Goal: Information Seeking & Learning: Learn about a topic

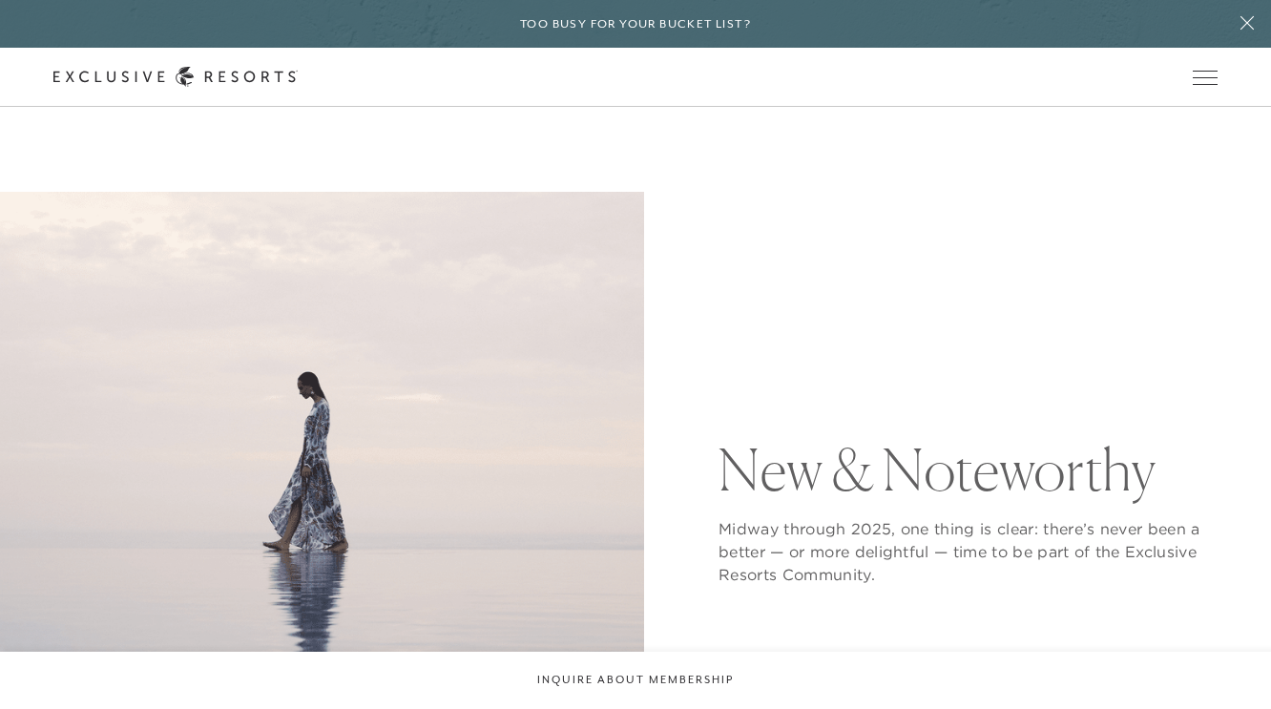
scroll to position [18, 0]
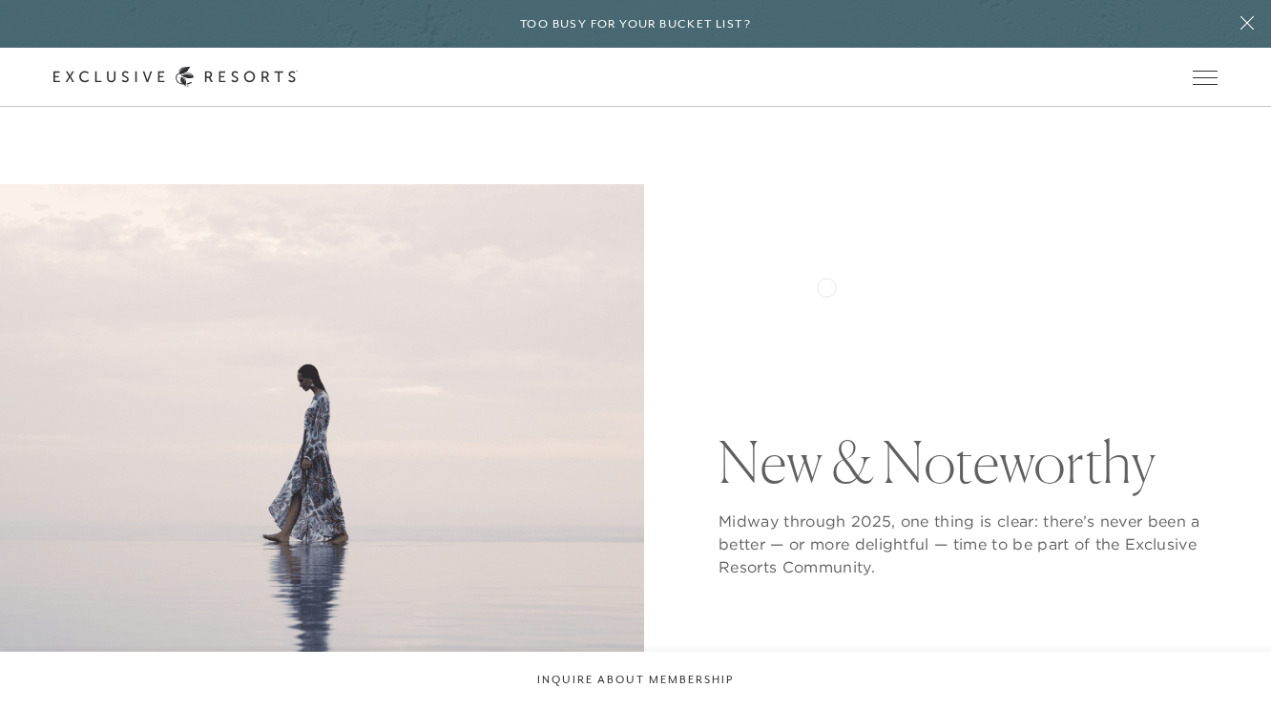
click at [827, 285] on div "New & Noteworthy Midway through 2025, one thing is clear: there’s never been a …" at bounding box center [968, 506] width 499 height 644
click at [829, 276] on div "New & Noteworthy Midway through 2025, one thing is clear: there’s never been a …" at bounding box center [968, 506] width 499 height 644
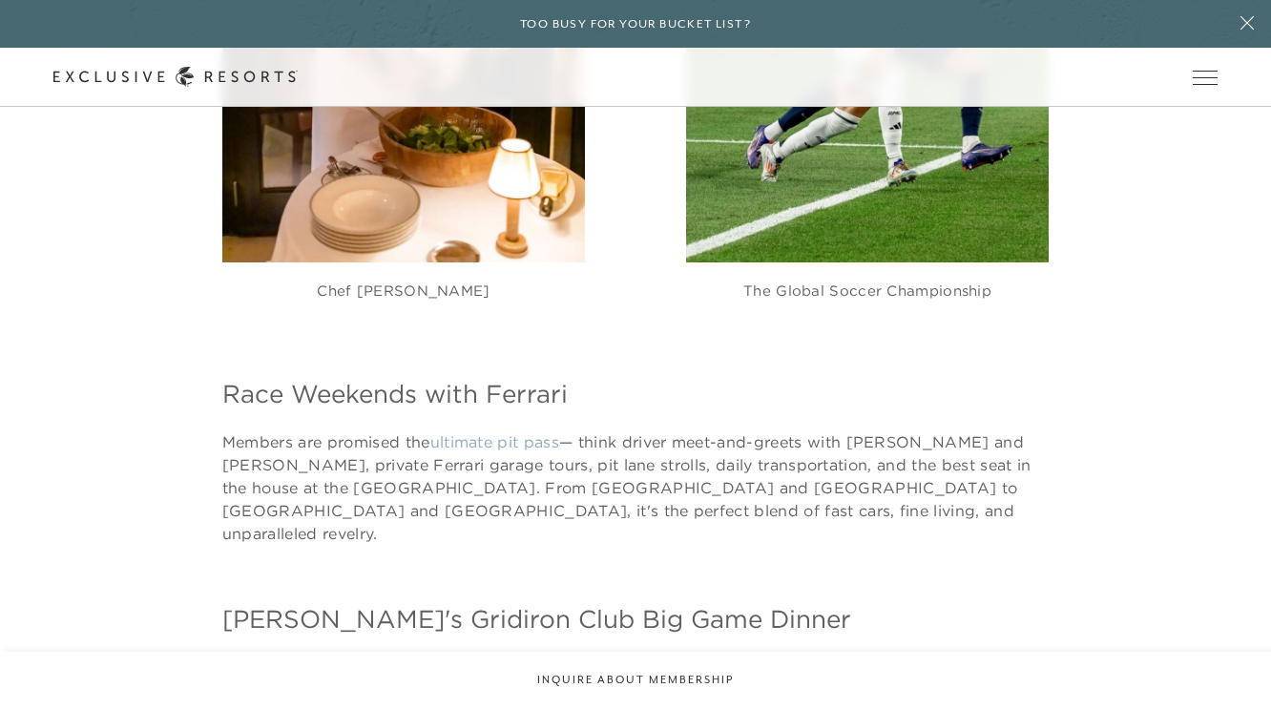
scroll to position [8225, 0]
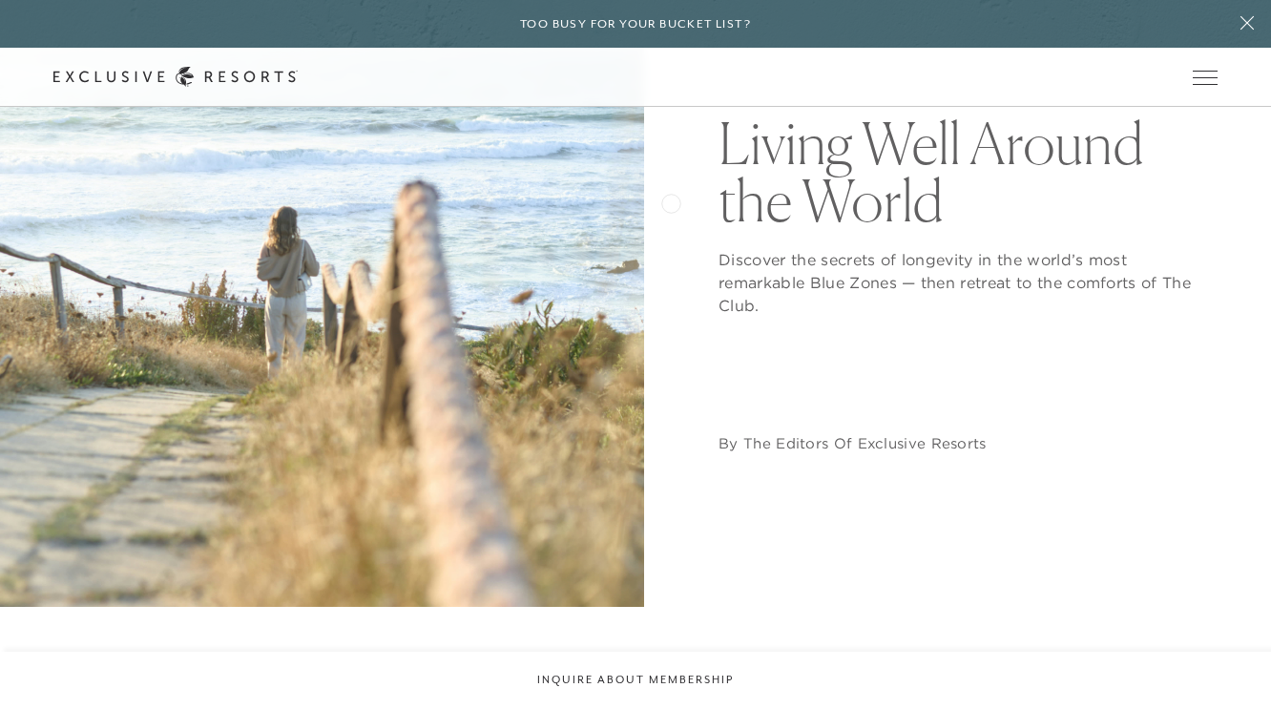
click at [671, 201] on div "Living Well Around the World Discover the secrets of longevity in the world’s m…" at bounding box center [635, 285] width 1165 height 644
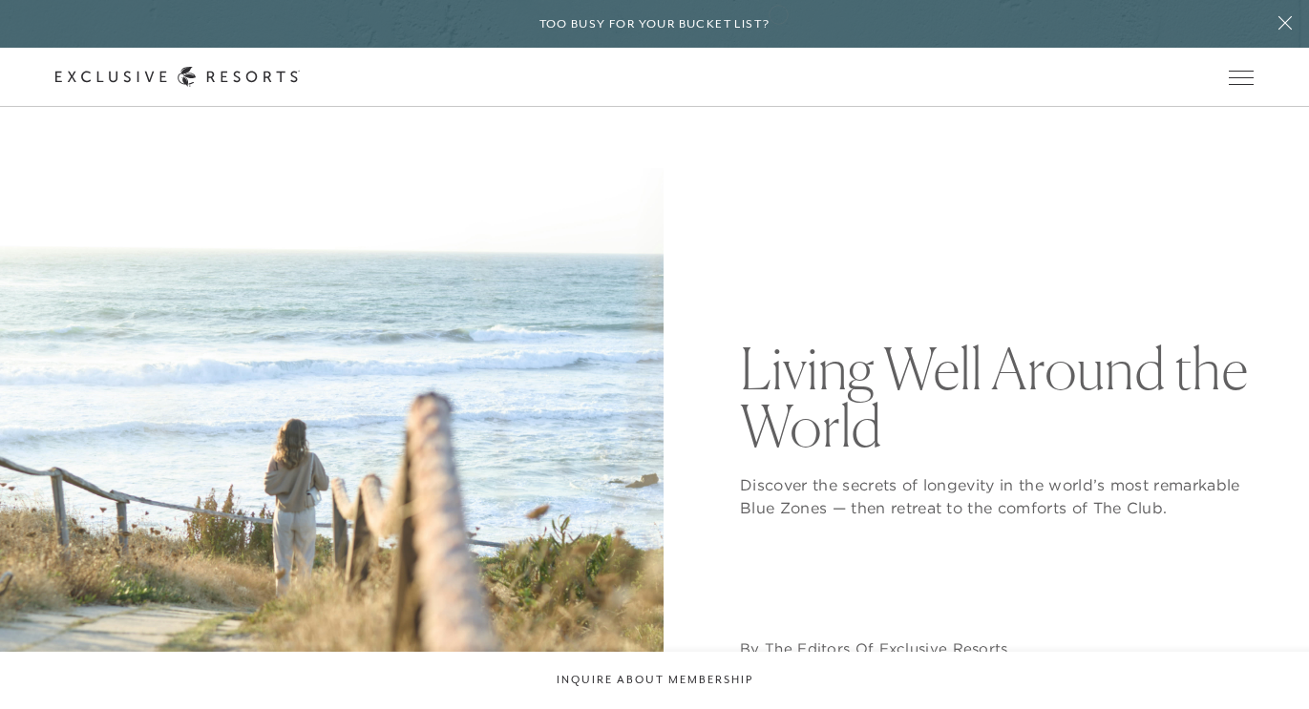
scroll to position [136, 0]
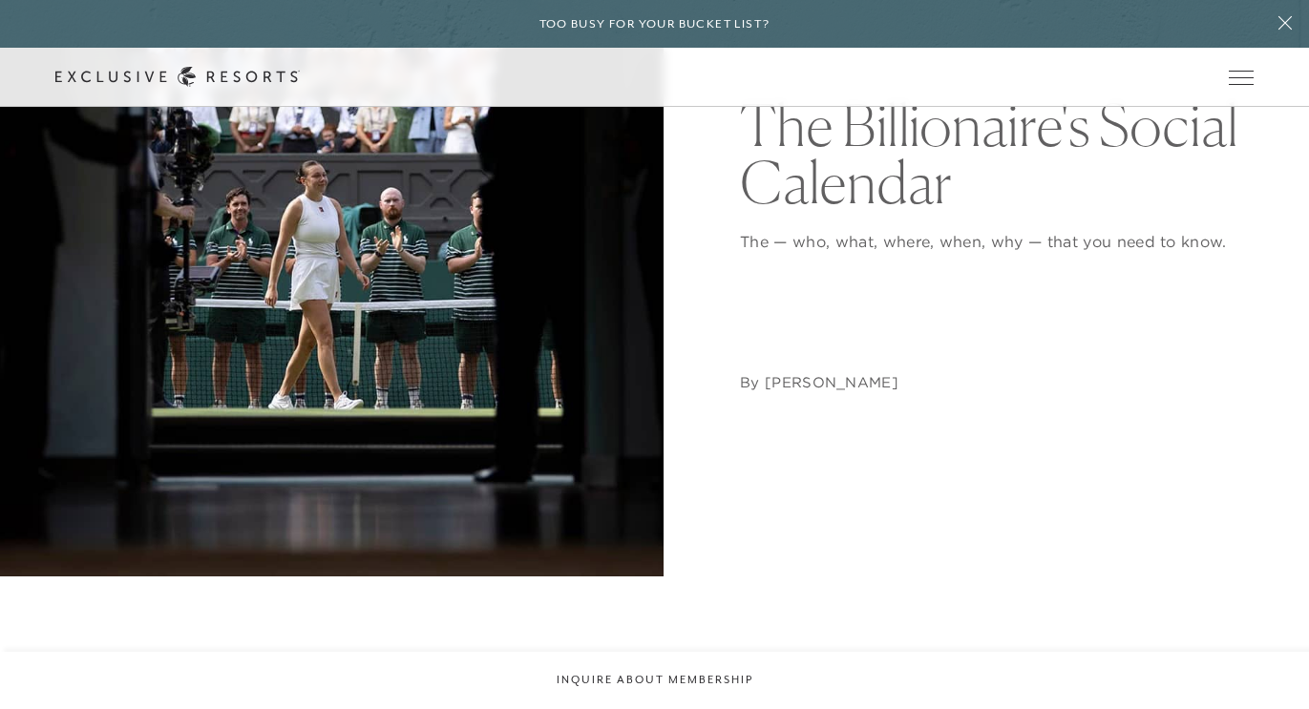
scroll to position [292, 0]
